Goal: Find specific page/section: Find specific page/section

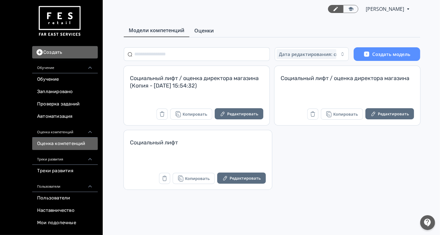
click at [210, 36] on link "Оценки" at bounding box center [203, 30] width 29 height 12
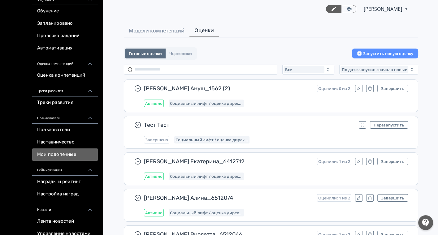
scroll to position [69, 0]
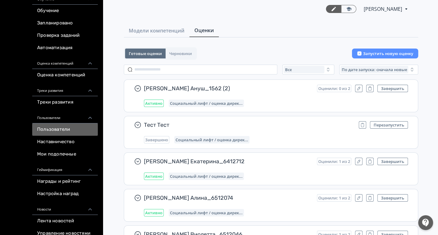
click at [58, 130] on link "Пользователи" at bounding box center [65, 130] width 66 height 12
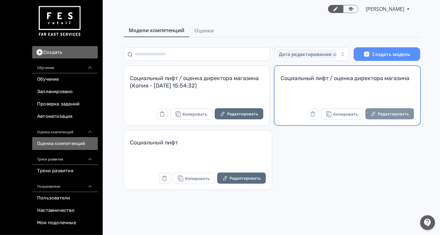
click at [397, 114] on button "Редактировать" at bounding box center [390, 113] width 49 height 11
